Goal: Check status: Check status

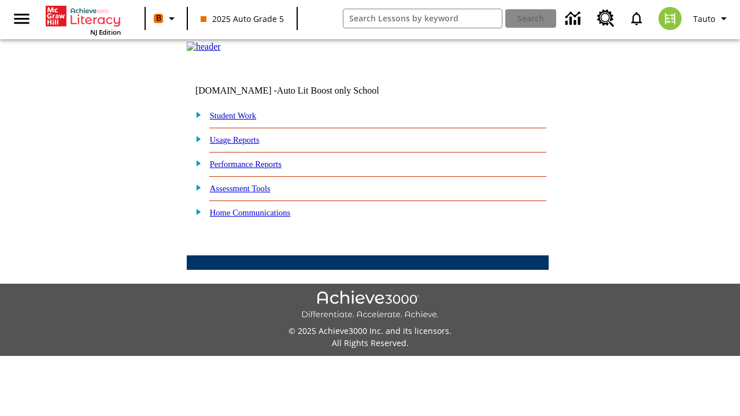
click at [240, 120] on link "Student Work" at bounding box center [233, 115] width 46 height 9
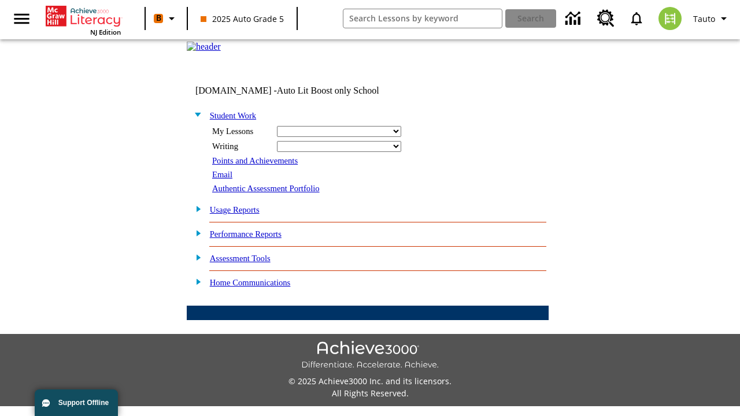
select select "/options/reports/?report_id=24&atype=14&section=2"
